Goal: Information Seeking & Learning: Learn about a topic

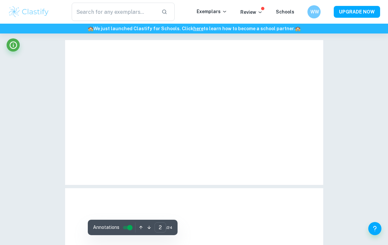
type input "1"
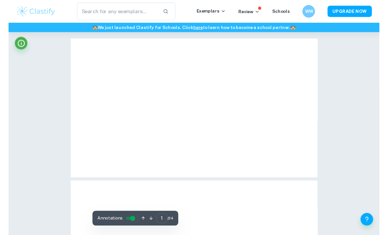
scroll to position [29, 0]
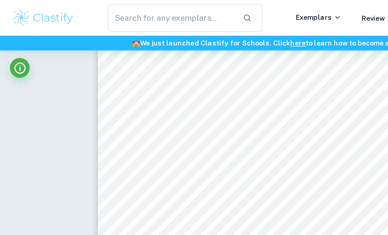
click at [18, 16] on img at bounding box center [29, 11] width 42 height 13
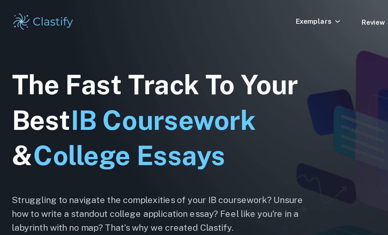
click at [220, 16] on p "Exemplars" at bounding box center [212, 14] width 31 height 7
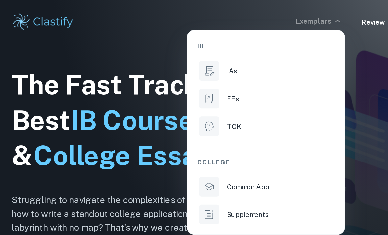
click at [203, 44] on div "IAs" at bounding box center [186, 46] width 70 height 7
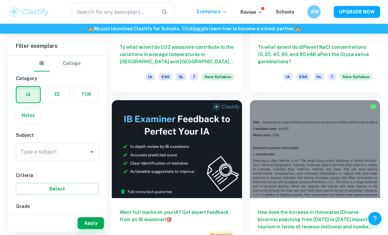
scroll to position [285, 0]
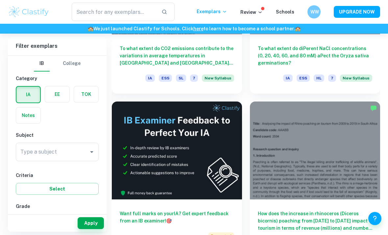
click at [21, 155] on input "Type a subject" at bounding box center [52, 151] width 67 height 12
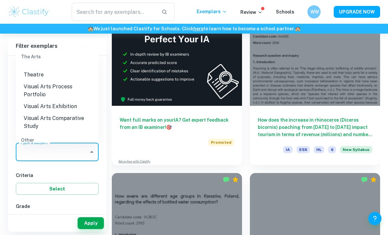
scroll to position [985, 0]
click at [40, 148] on li "ESS" at bounding box center [57, 154] width 83 height 12
type input "ESS"
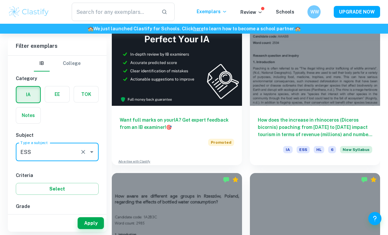
click at [27, 216] on input "7" at bounding box center [25, 219] width 13 height 13
checkbox input "true"
click at [97, 229] on button "Apply" at bounding box center [91, 223] width 26 height 12
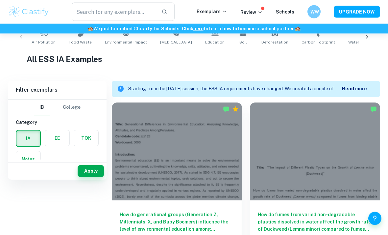
scroll to position [157, 0]
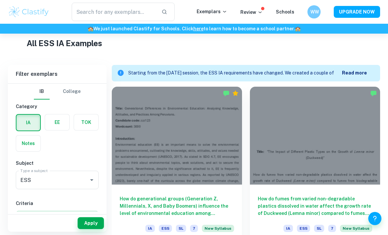
click at [224, 144] on div at bounding box center [177, 136] width 130 height 98
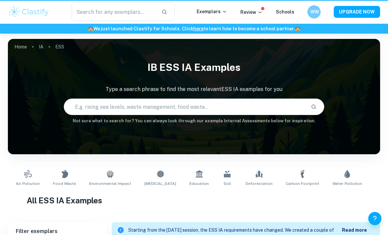
scroll to position [178, 0]
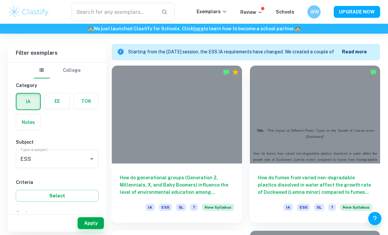
click at [358, 137] on div at bounding box center [315, 114] width 130 height 98
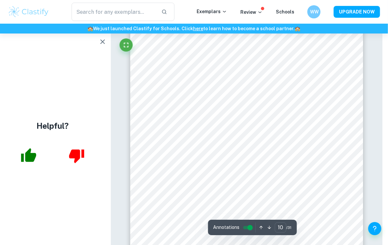
scroll to position [2886, 6]
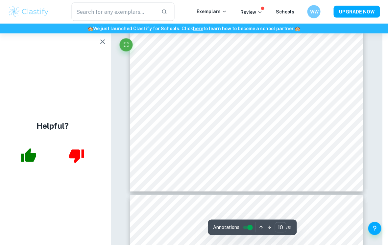
type input "11"
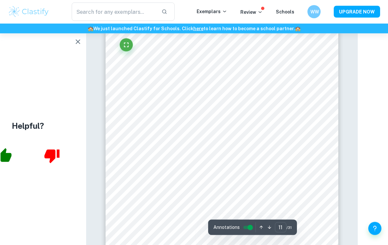
scroll to position [3188, 30]
click at [193, 101] on div at bounding box center [176, 108] width 140 height 18
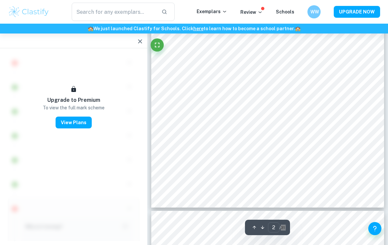
scroll to position [96, 0]
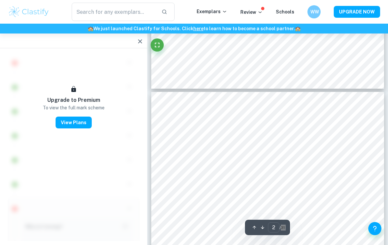
type input "1"
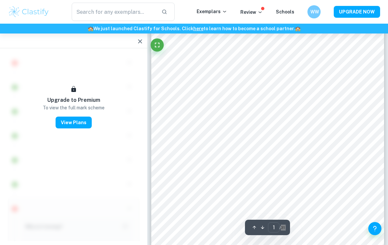
scroll to position [0, 0]
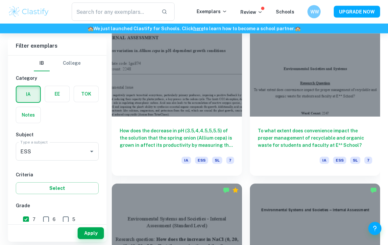
scroll to position [884, 0]
click at [365, 119] on div "To what extent does convenience impact the proper management of recyclable and …" at bounding box center [315, 146] width 130 height 59
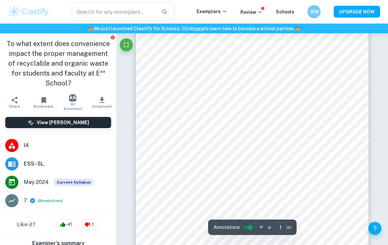
scroll to position [34, 0]
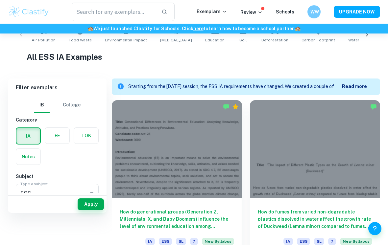
scroll to position [167, 0]
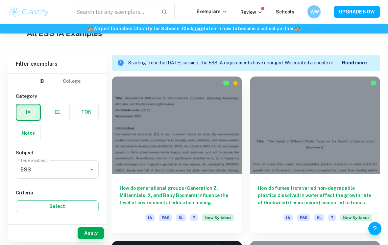
click at [336, 114] on div at bounding box center [315, 126] width 130 height 98
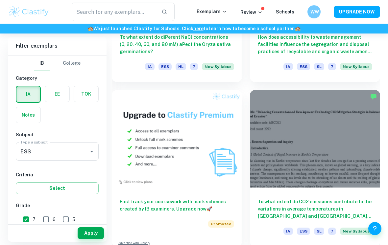
scroll to position [576, 0]
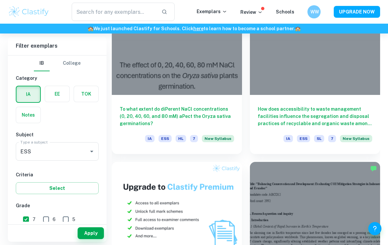
click at [223, 101] on div "To what extent do diPerent NaCl concentrations (0, 20, 40, 60, and 80 mM) aPect…" at bounding box center [177, 124] width 130 height 59
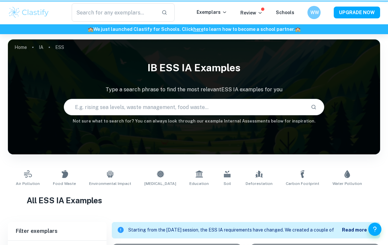
scroll to position [576, 0]
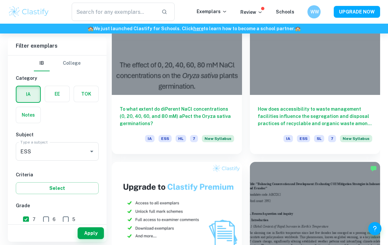
click at [360, 110] on h6 "How does accessibility to waste management facilities influence the segregation…" at bounding box center [315, 117] width 114 height 22
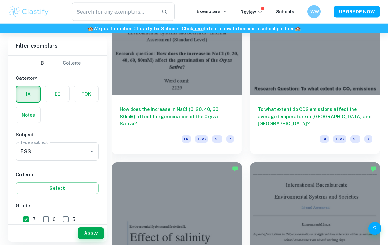
scroll to position [1070, 0]
click at [359, 104] on div "To what extent do CO2 emissions affect the average temperature in Indonesia and…" at bounding box center [315, 124] width 130 height 59
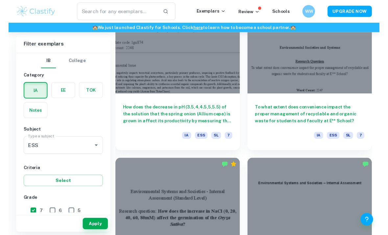
scroll to position [894, 0]
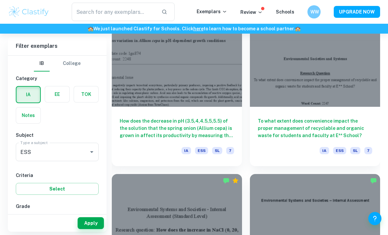
click at [8, 1] on div "​ Exemplars Review Schools WW UPGRADE NOW" at bounding box center [194, 12] width 388 height 24
click at [8, 4] on div "​ Exemplars Review Schools WW UPGRADE NOW" at bounding box center [194, 12] width 388 height 18
click at [7, 4] on div "​ Exemplars Review Schools WW UPGRADE NOW" at bounding box center [194, 12] width 388 height 18
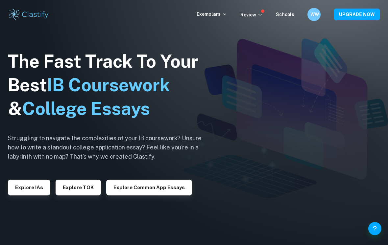
click at [20, 193] on button "Explore IAs" at bounding box center [29, 188] width 42 height 16
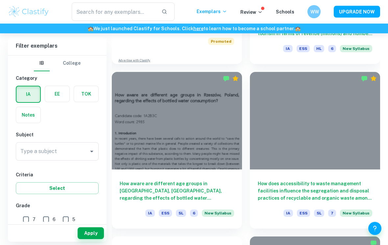
scroll to position [524, 0]
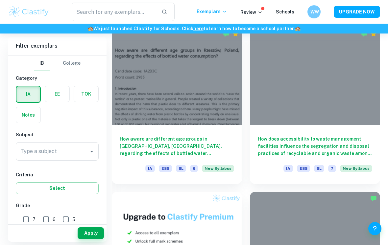
click at [360, 140] on h6 "How does accessibility to waste management facilities influence the segregation…" at bounding box center [315, 147] width 114 height 22
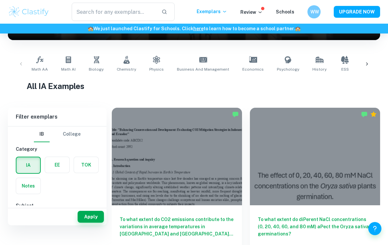
scroll to position [151, 0]
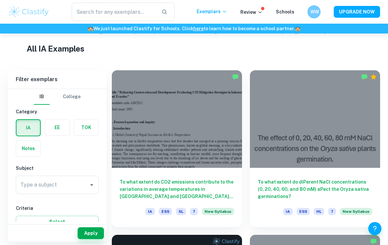
click at [207, 164] on div at bounding box center [177, 119] width 130 height 98
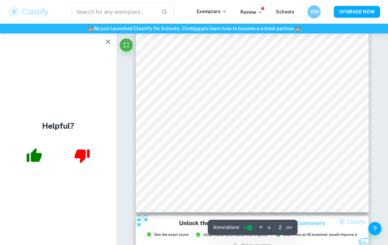
scroll to position [441, 0]
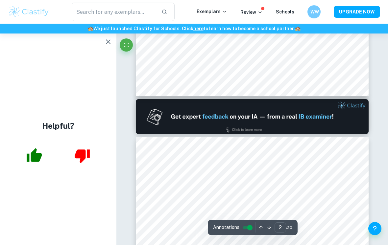
type input "1"
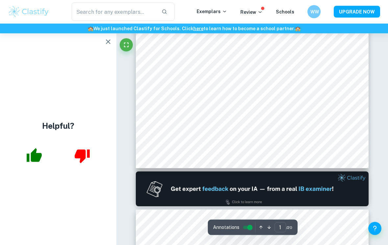
scroll to position [0, 0]
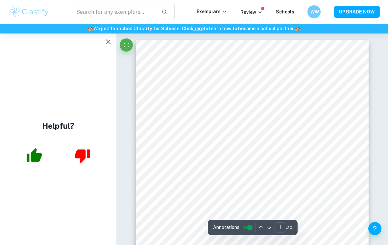
click at [16, 14] on img at bounding box center [29, 11] width 42 height 13
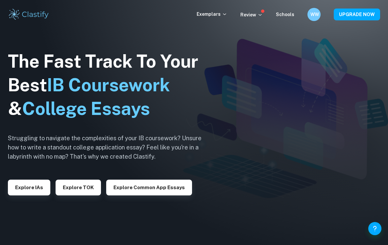
click at [28, 190] on button "Explore IAs" at bounding box center [29, 188] width 42 height 16
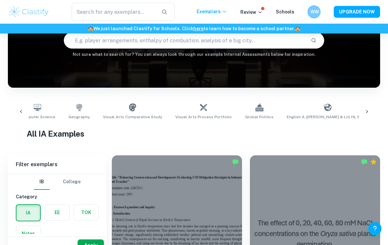
scroll to position [0, 344]
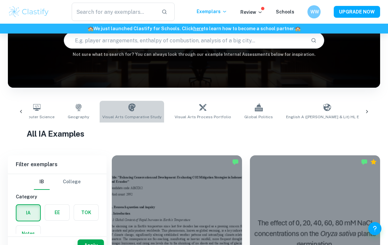
click at [124, 109] on link "Visual Arts Comparative Study" at bounding box center [132, 112] width 64 height 22
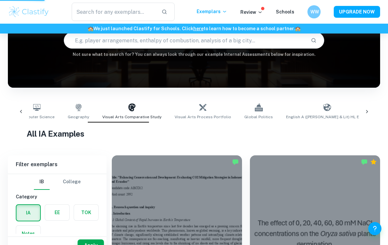
click at [199, 106] on icon at bounding box center [203, 108] width 8 height 8
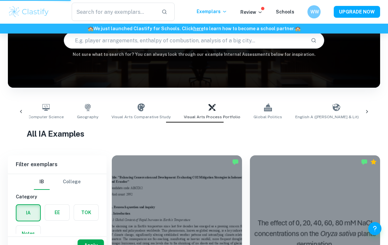
scroll to position [0, 336]
click at [202, 116] on span "Visual Arts Process Portfolio" at bounding box center [212, 117] width 57 height 6
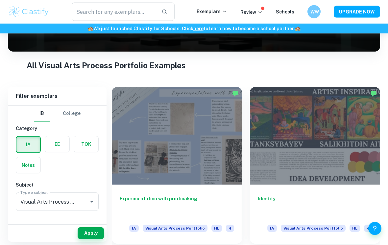
scroll to position [102, 0]
click at [354, 143] on div at bounding box center [315, 136] width 130 height 98
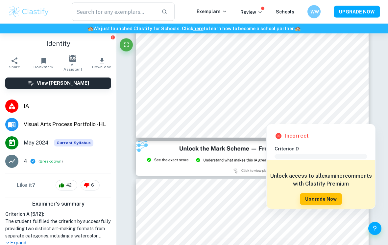
scroll to position [206, 0]
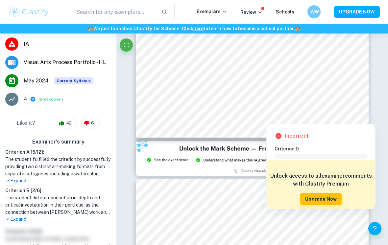
scroll to position [63, 0]
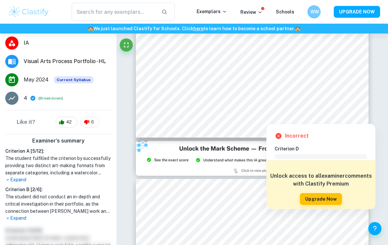
click at [23, 182] on p "Expand" at bounding box center [58, 180] width 106 height 7
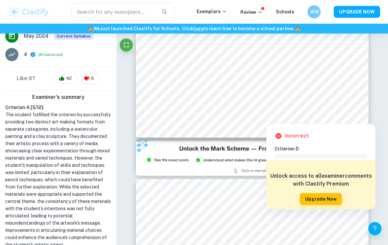
scroll to position [0, 0]
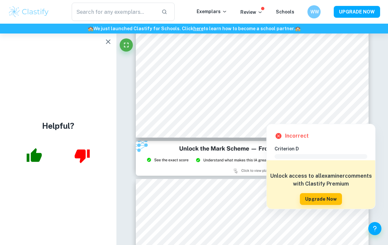
click at [112, 42] on button "button" at bounding box center [108, 41] width 13 height 13
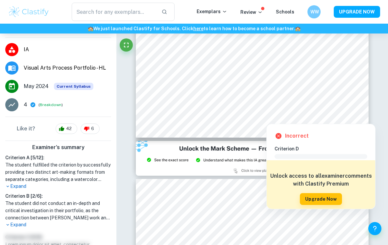
scroll to position [56, 0]
click at [26, 184] on p "Expand" at bounding box center [58, 187] width 106 height 7
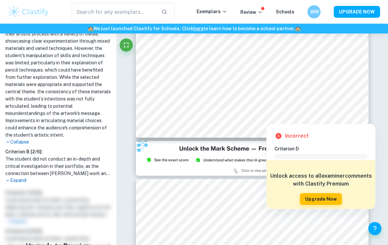
scroll to position [218, 0]
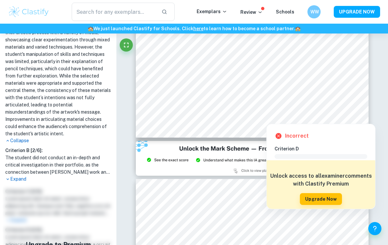
click at [22, 177] on p "Expand" at bounding box center [58, 179] width 106 height 7
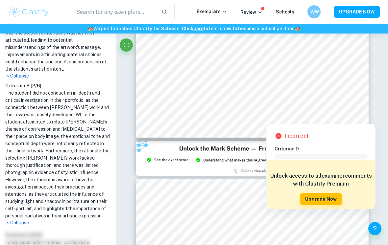
scroll to position [283, 0]
click at [21, 219] on p "Collapse" at bounding box center [58, 222] width 106 height 7
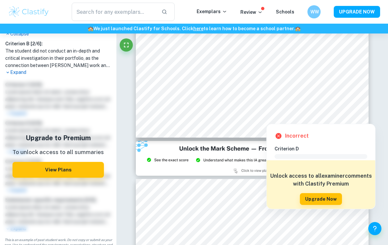
scroll to position [325, 0]
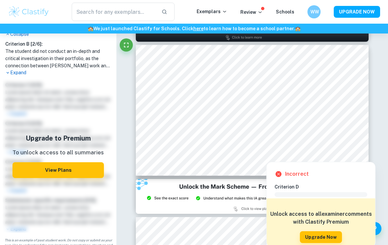
scroll to position [57, 0]
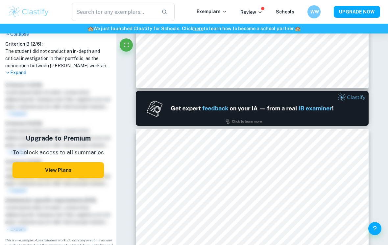
type input "1"
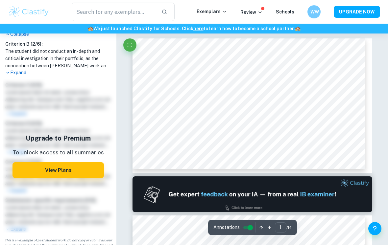
scroll to position [0, 0]
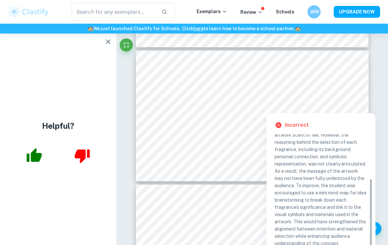
scroll to position [71, 0]
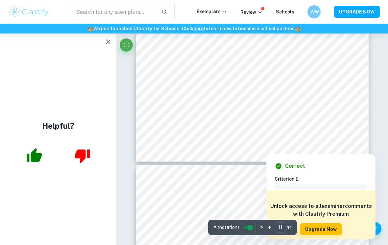
scroll to position [1470, 0]
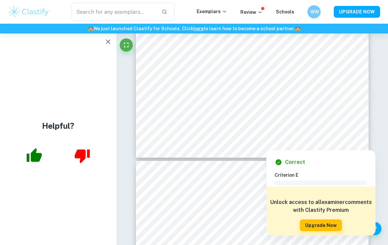
click at [312, 178] on h6 "Criterion E" at bounding box center [324, 175] width 98 height 7
click at [279, 166] on icon at bounding box center [279, 163] width 8 height 8
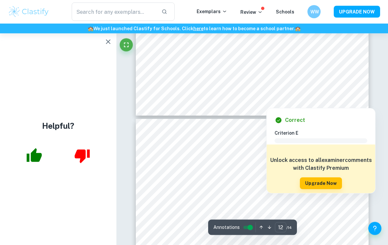
scroll to position [1512, 0]
click at [270, 122] on div "Correct Criterion E Comment Unlock access to all examiner comments with Clastif…" at bounding box center [321, 151] width 109 height 85
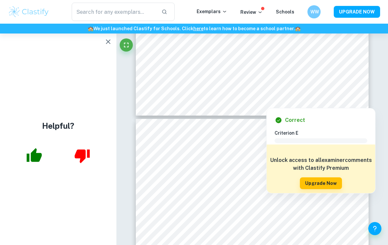
click at [283, 126] on div "Correct Criterion E Comment Unlock access to all examiner comments with Clastif…" at bounding box center [321, 151] width 109 height 85
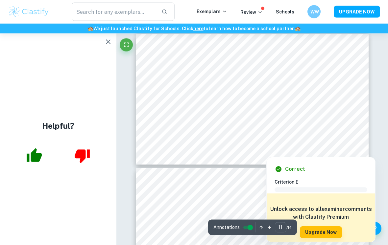
scroll to position [1463, 0]
click at [276, 169] on icon at bounding box center [279, 169] width 6 height 6
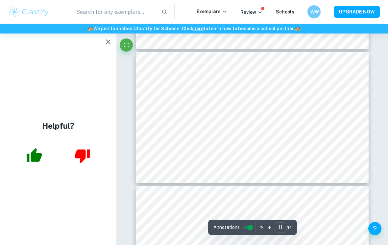
scroll to position [1444, 0]
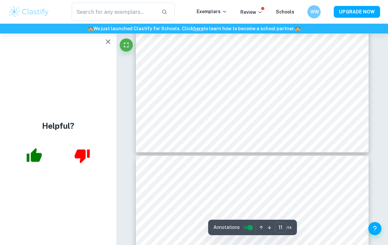
type input "12"
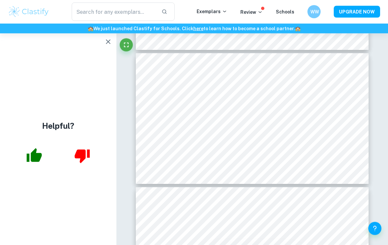
scroll to position [1578, 0]
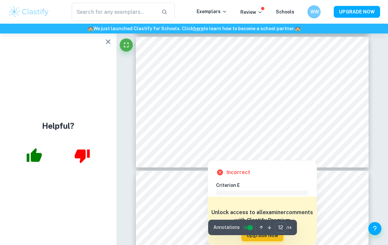
click at [207, 157] on div at bounding box center [208, 155] width 8 height 9
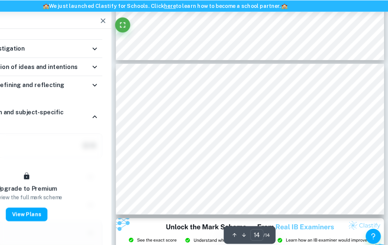
scroll to position [1712, 0]
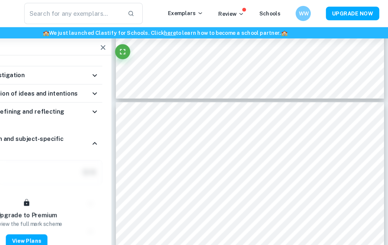
type input "14"
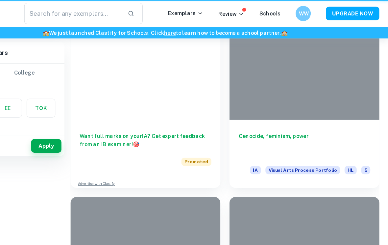
scroll to position [112, 0]
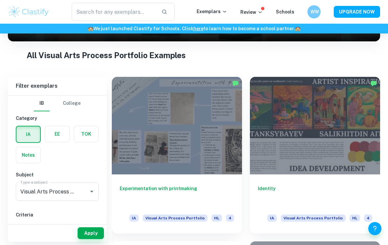
click at [354, 121] on div at bounding box center [315, 126] width 130 height 98
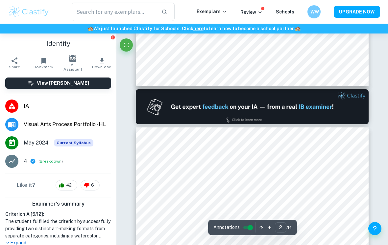
type input "1"
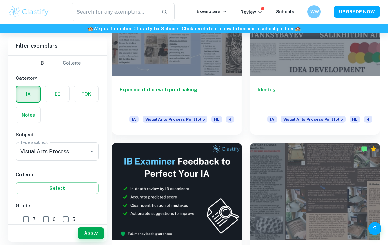
scroll to position [287, 0]
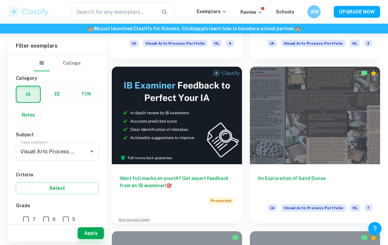
click at [365, 175] on h6 "An Exploration of Sand Dunes" at bounding box center [315, 186] width 114 height 22
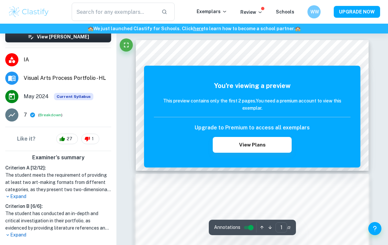
scroll to position [54, 0]
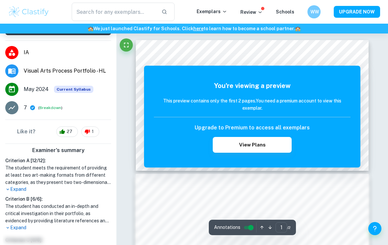
click at [17, 187] on p "Expand" at bounding box center [58, 189] width 106 height 7
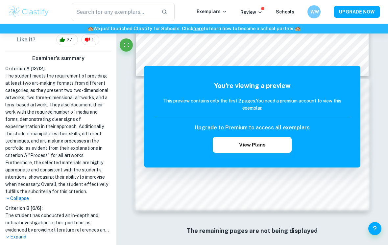
scroll to position [154, 0]
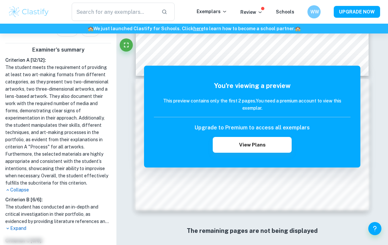
click at [22, 229] on p "Expand" at bounding box center [58, 228] width 106 height 7
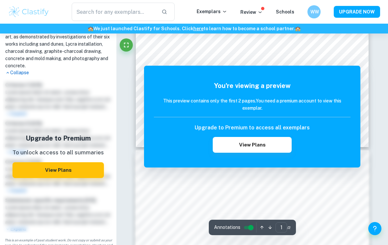
scroll to position [0, 0]
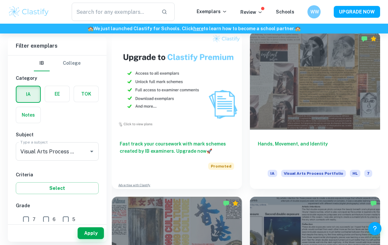
scroll to position [651, 0]
click at [357, 94] on div at bounding box center [315, 82] width 130 height 98
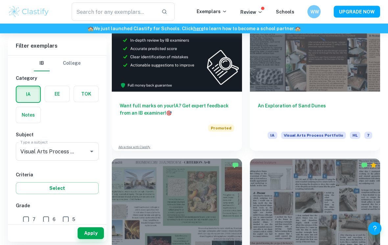
scroll to position [375, 0]
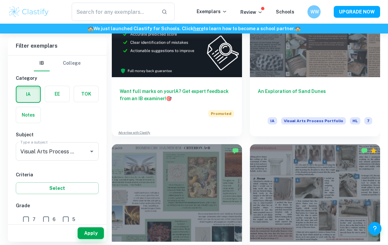
click at [20, 222] on input "7" at bounding box center [25, 219] width 13 height 13
checkbox input "true"
click at [84, 239] on button "Apply" at bounding box center [91, 234] width 26 height 12
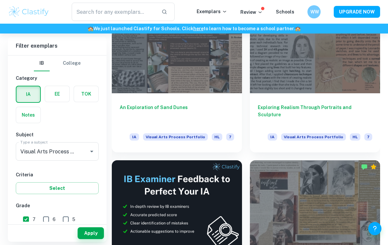
scroll to position [170, 0]
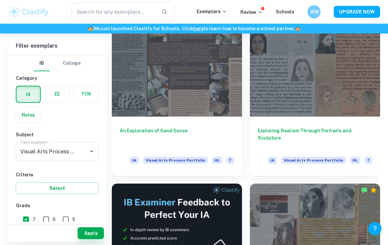
click at [356, 121] on div "Exploring Realism Through Portraits and Sculpture IA Visual Arts Process Portfo…" at bounding box center [315, 146] width 130 height 59
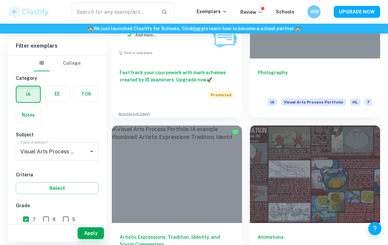
scroll to position [750, 0]
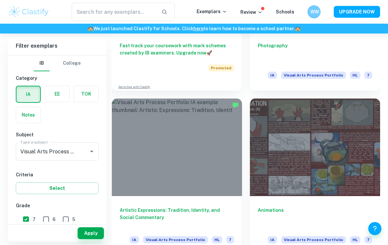
click at [342, 149] on div at bounding box center [315, 148] width 130 height 98
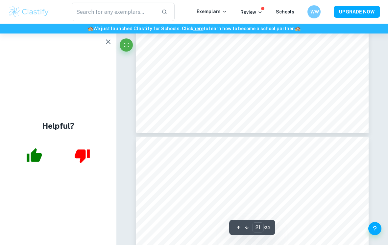
scroll to position [2885, 0]
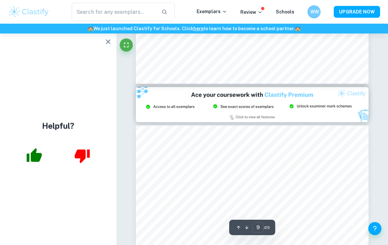
type input "8"
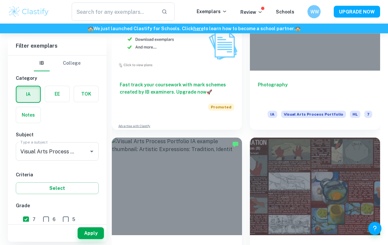
scroll to position [720, 0]
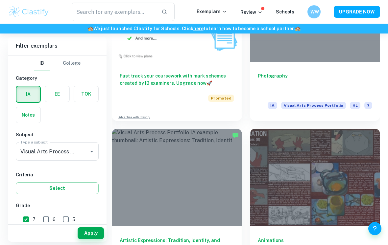
click at [207, 183] on div at bounding box center [177, 178] width 130 height 98
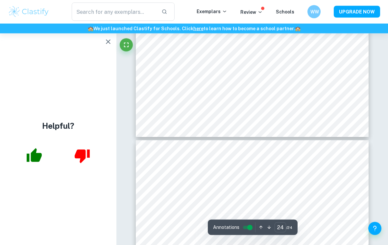
scroll to position [3200, 0]
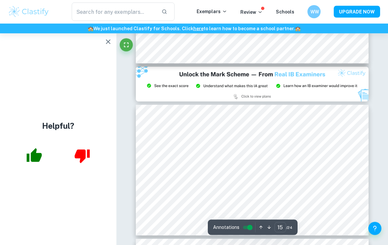
type input "14"
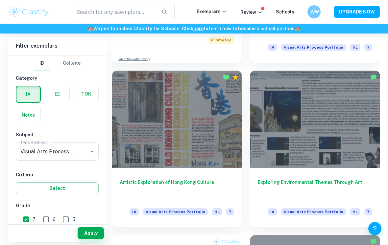
scroll to position [431, 0]
